Goal: Unclear

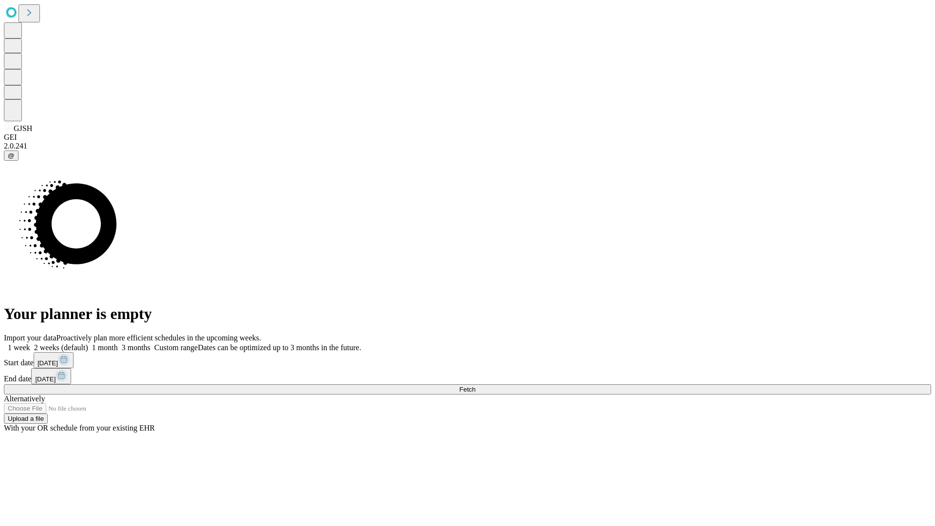
click at [475, 386] on span "Fetch" at bounding box center [467, 389] width 16 height 7
